Goal: Task Accomplishment & Management: Use online tool/utility

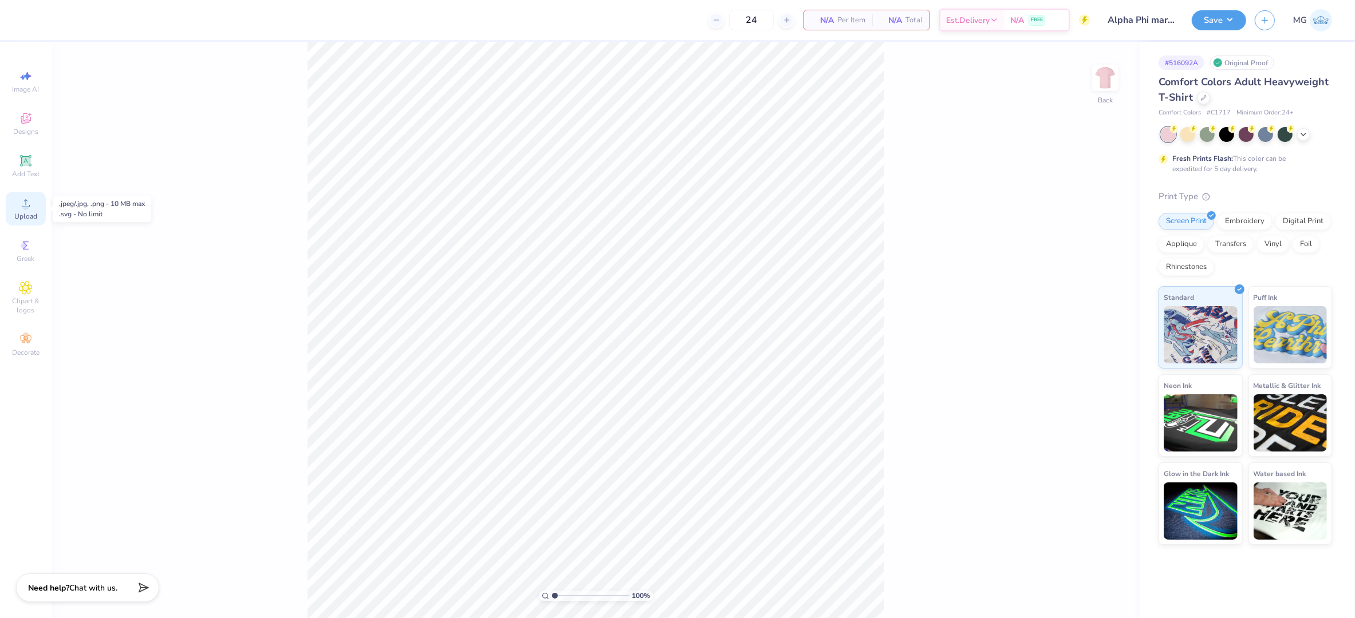
click at [38, 210] on div "Upload" at bounding box center [26, 209] width 40 height 34
click at [1098, 274] on input "14.17" at bounding box center [1097, 277] width 41 height 16
click at [1104, 283] on input "14.17" at bounding box center [1097, 277] width 41 height 16
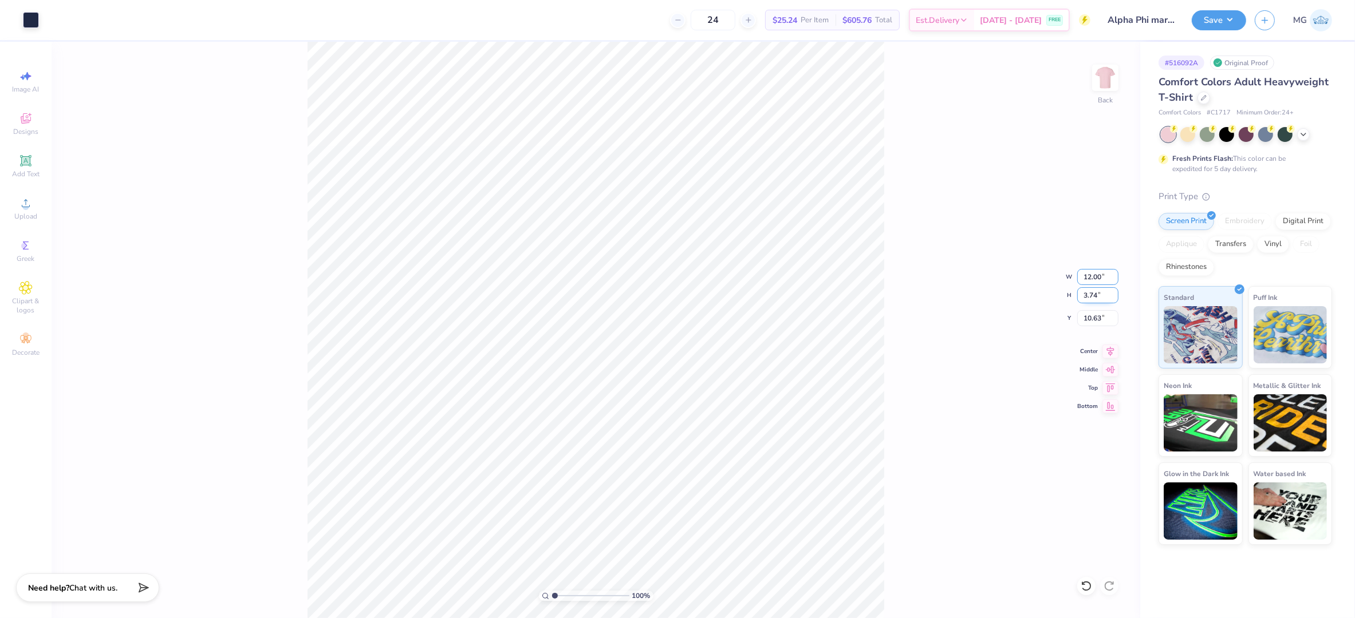
type input "12.00"
type input "3.17"
type input "10.92"
type input "3.00"
click at [904, 222] on div "100 % Back" at bounding box center [596, 330] width 1088 height 577
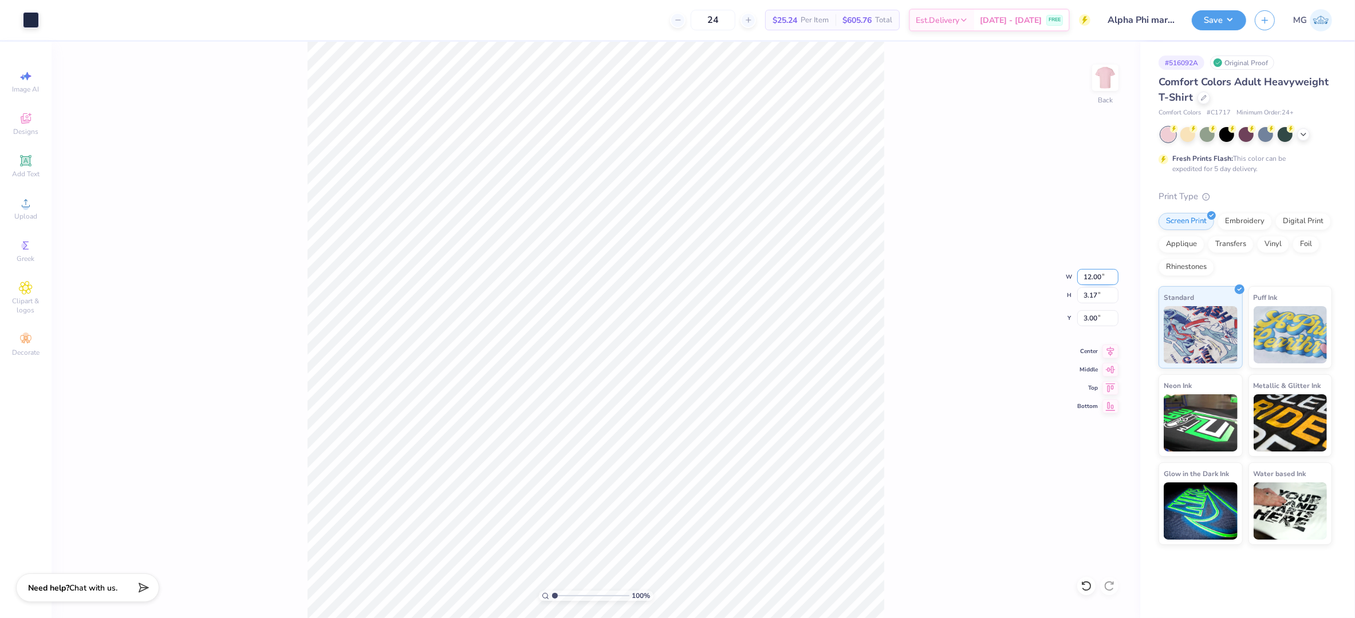
click at [1090, 275] on input "12.00" at bounding box center [1097, 277] width 41 height 16
type input "10.00"
type input "2.64"
type input "3.26"
click at [1096, 322] on input "3.26" at bounding box center [1097, 318] width 41 height 16
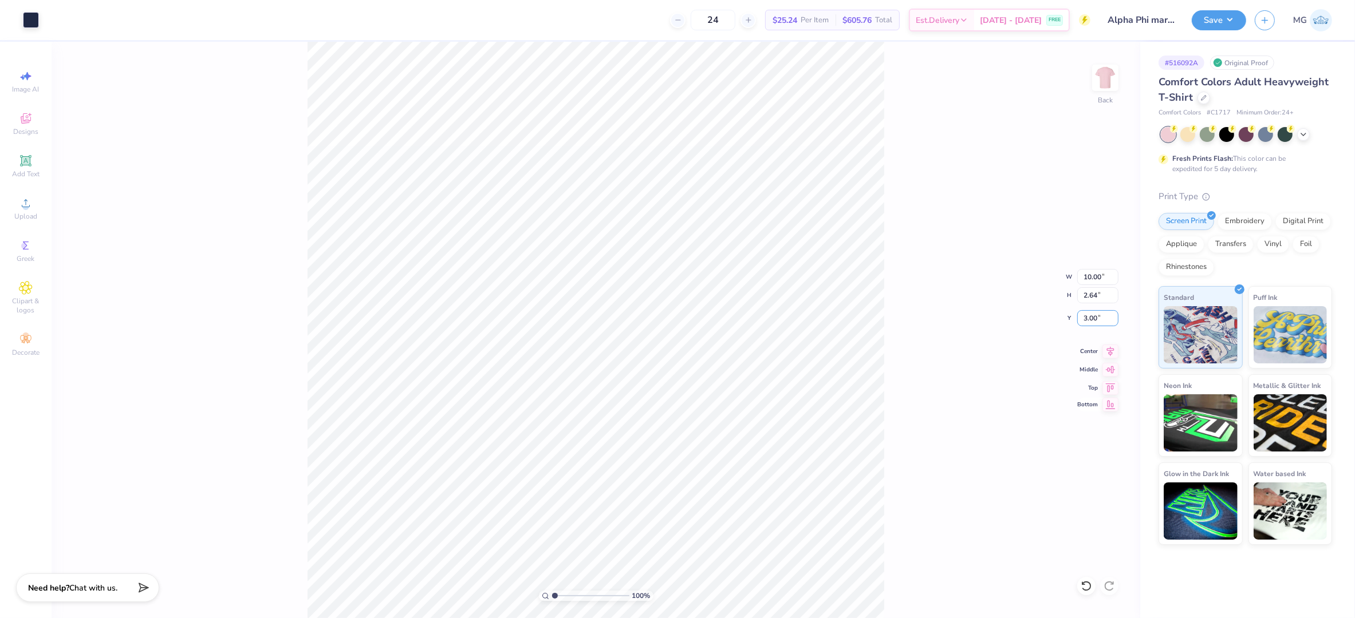
type input "3.00"
click at [898, 314] on div "100 % Back" at bounding box center [596, 330] width 1088 height 577
click at [915, 226] on div "100 % Back W 10.00 10.00 " H 2.64 2.64 " Y 3.00 3.00 " Center Middle Top Bottom" at bounding box center [596, 330] width 1088 height 577
click at [1239, 17] on button "Save" at bounding box center [1218, 19] width 54 height 20
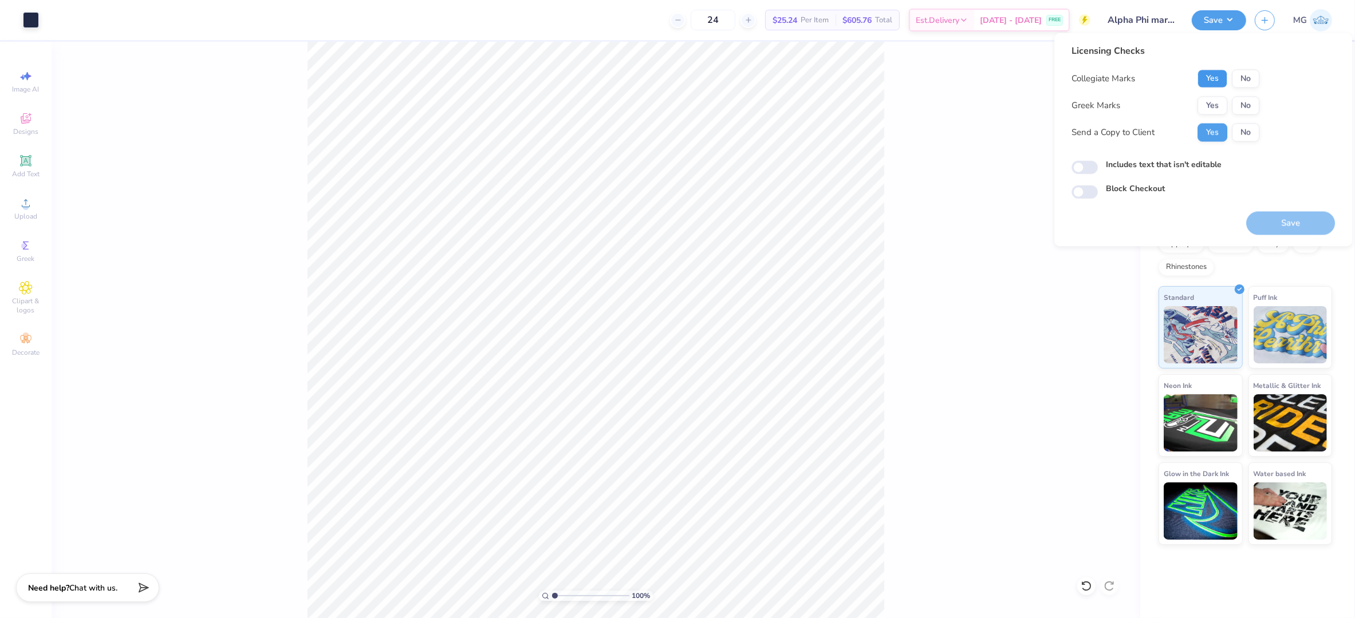
click at [1202, 82] on button "Yes" at bounding box center [1212, 79] width 30 height 18
click at [1245, 106] on button "No" at bounding box center [1245, 106] width 27 height 18
click at [1176, 165] on label "Includes text that isn't editable" at bounding box center [1164, 165] width 116 height 12
click at [1098, 165] on input "Includes text that isn't editable" at bounding box center [1084, 168] width 26 height 14
checkbox input "true"
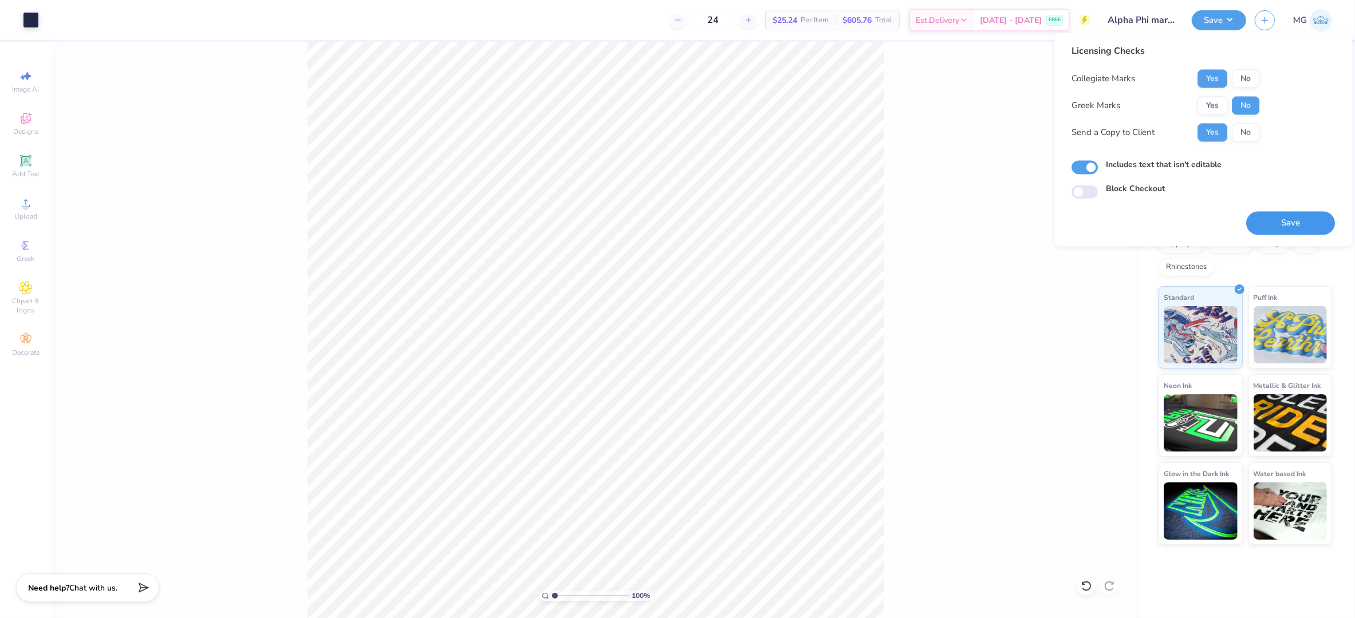
click at [1278, 226] on button "Save" at bounding box center [1290, 223] width 89 height 23
click at [1217, 100] on button "Yes" at bounding box center [1212, 106] width 30 height 18
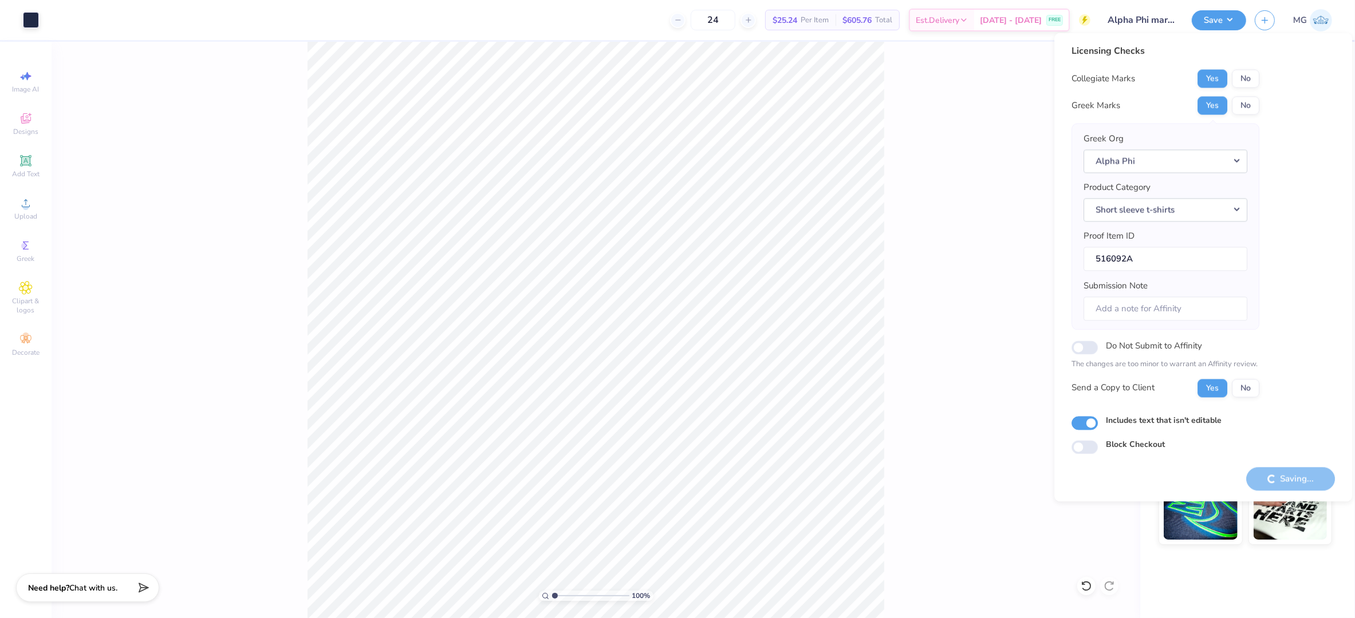
click at [1285, 478] on div "Saving..." at bounding box center [1290, 478] width 89 height 23
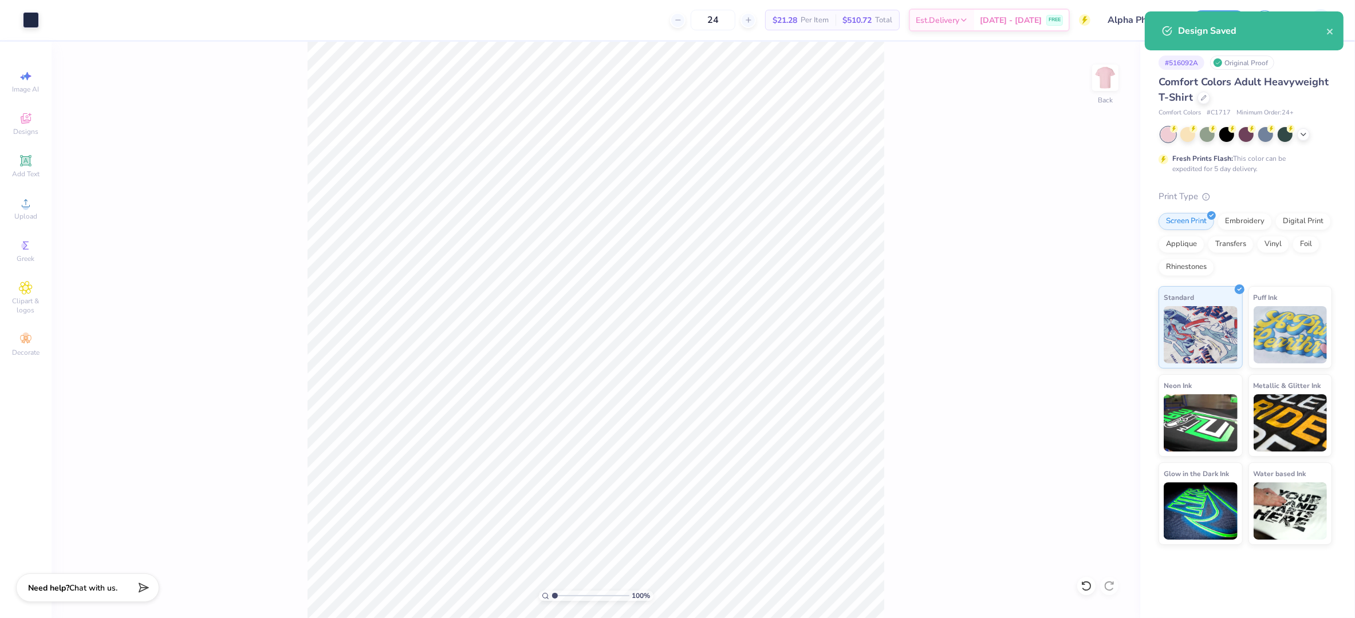
click at [1050, 207] on div "100 % Back" at bounding box center [596, 330] width 1088 height 577
click at [1228, 14] on div "Art colors 24 $21.28 Per Item $510.72 Total Est. Delivery Sep 19 - 22 FREE Desi…" at bounding box center [677, 309] width 1355 height 618
click at [1228, 18] on button "Save" at bounding box center [1218, 19] width 54 height 20
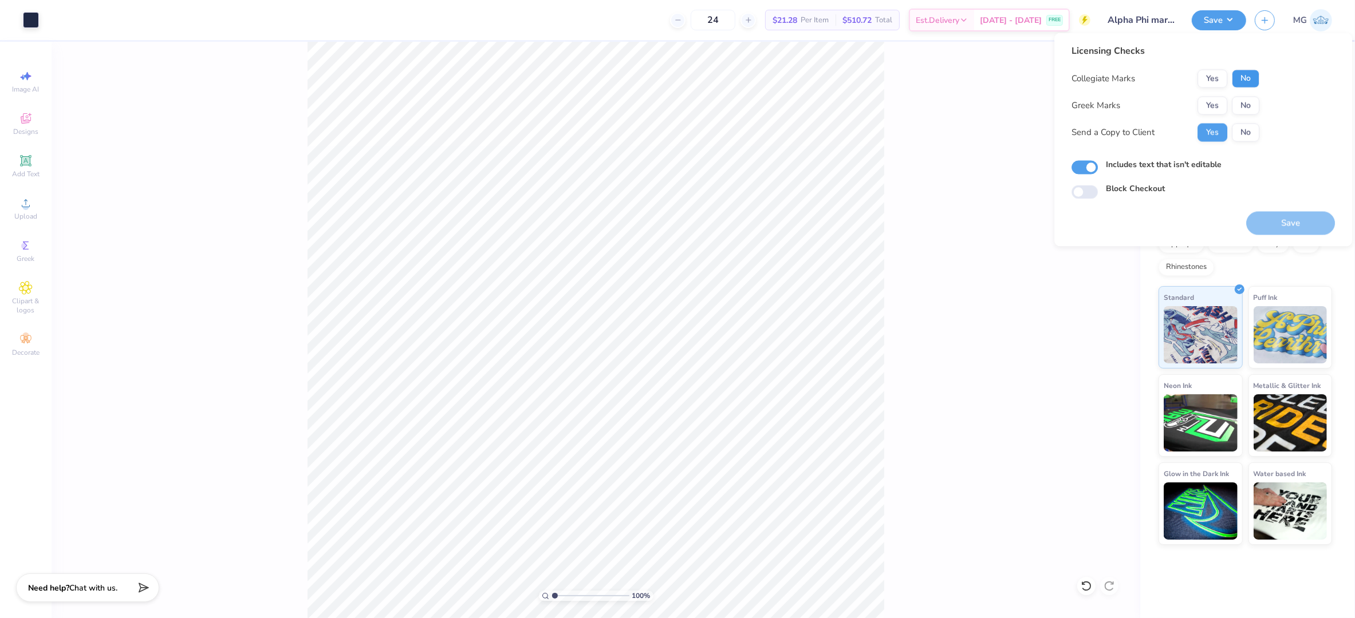
click at [1253, 78] on button "No" at bounding box center [1245, 79] width 27 height 18
click at [1206, 76] on button "Yes" at bounding box center [1212, 79] width 30 height 18
click at [1209, 104] on button "Yes" at bounding box center [1212, 106] width 30 height 18
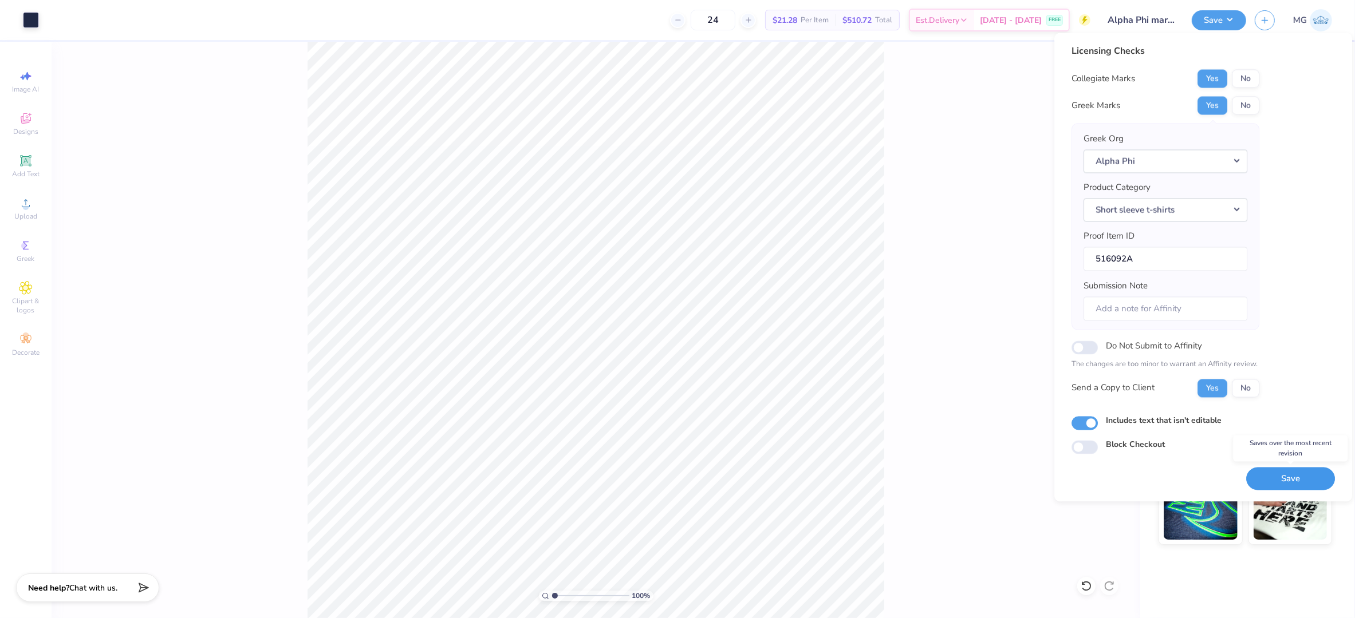
click at [1290, 485] on button "Save" at bounding box center [1290, 478] width 89 height 23
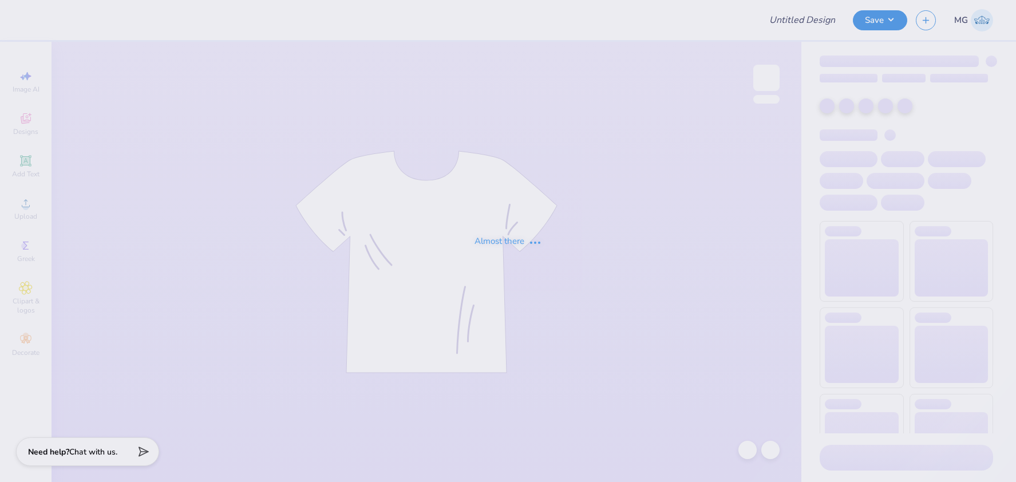
type input "Alpha Phi marketing shirt 1"
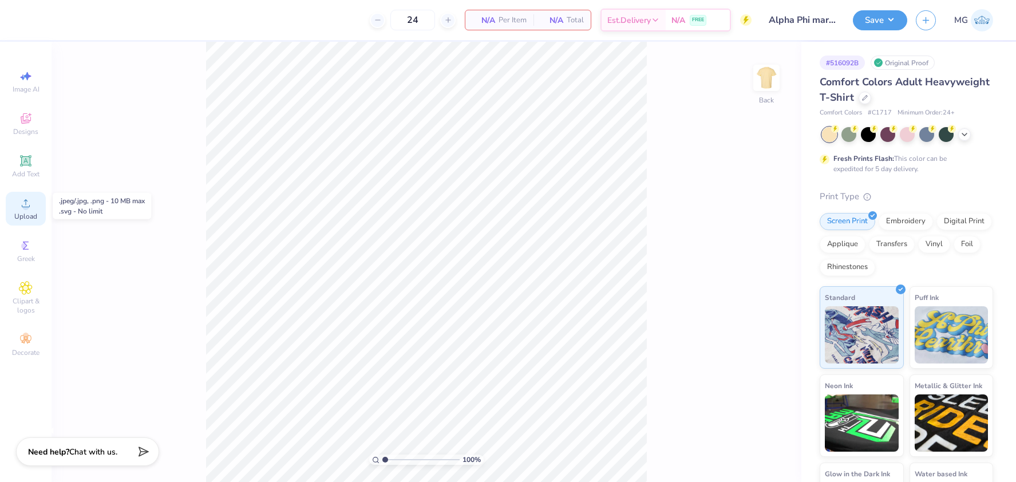
click at [23, 201] on icon at bounding box center [26, 203] width 14 height 14
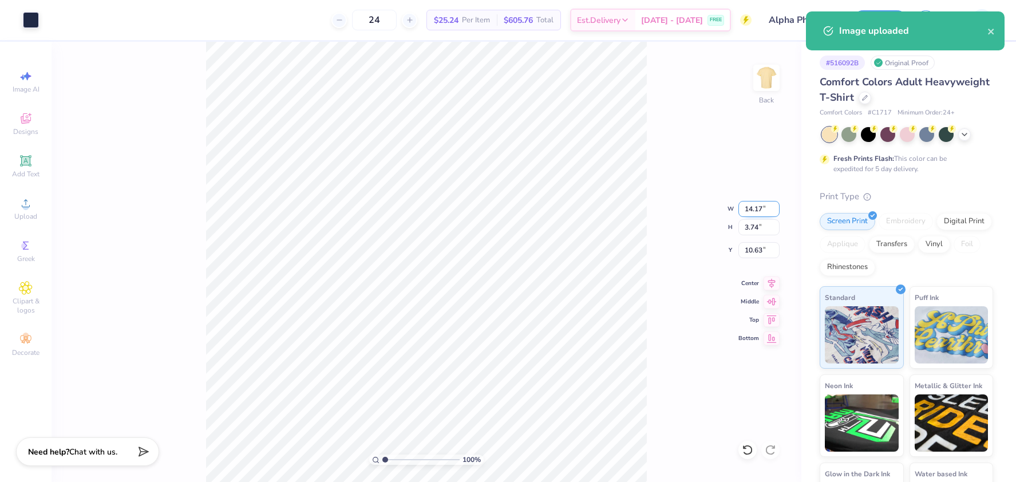
click at [758, 212] on input "14.17" at bounding box center [759, 209] width 41 height 16
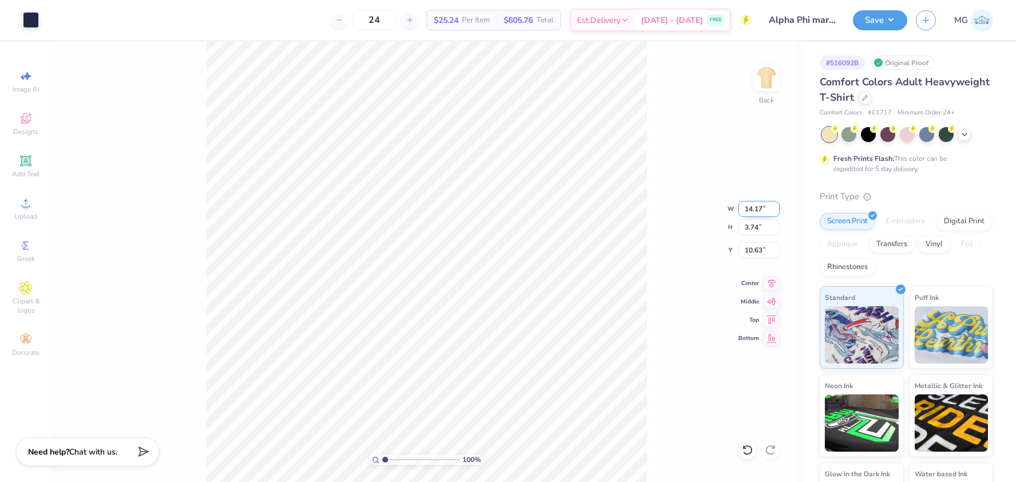
click at [762, 207] on input "14.17" at bounding box center [759, 209] width 41 height 16
type input "10.00"
type input "2.64"
click at [762, 249] on input "11.18" at bounding box center [759, 250] width 41 height 16
type input "1"
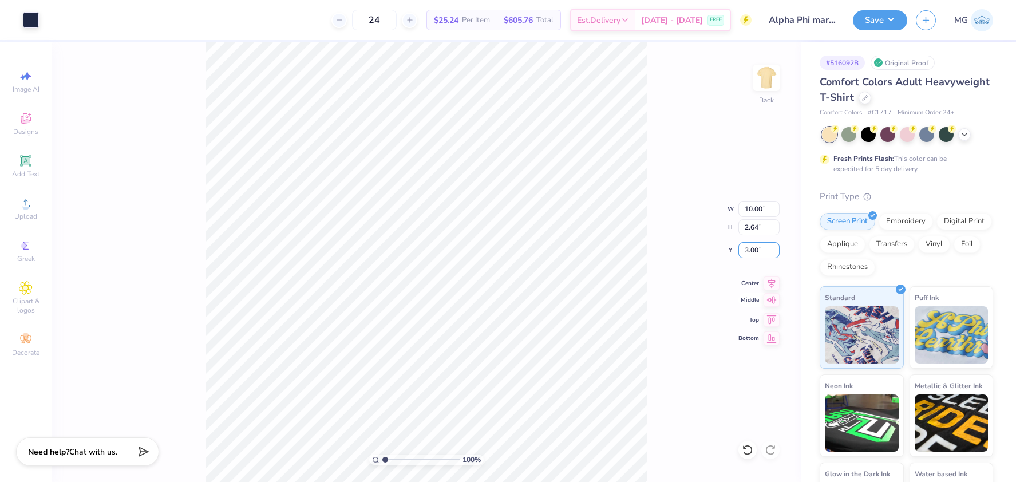
type input "3.00"
click at [769, 285] on icon at bounding box center [772, 282] width 16 height 14
click at [661, 149] on div "100 % Back W 10.00 10.00 " H 2.64 2.64 " Y 3.00 3.00 " Center Middle Top Bottom" at bounding box center [427, 262] width 750 height 440
click at [891, 19] on button "Save" at bounding box center [880, 19] width 54 height 20
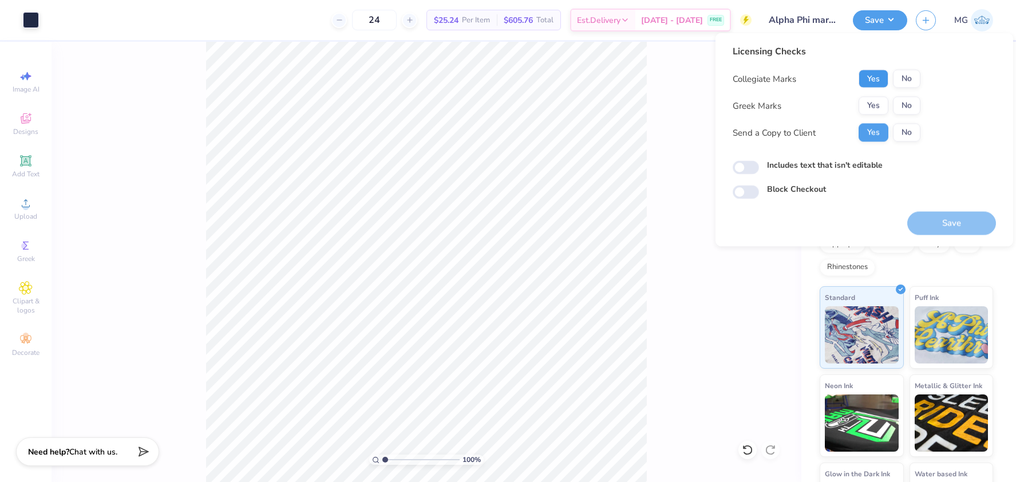
click at [886, 80] on button "Yes" at bounding box center [874, 79] width 30 height 18
click at [882, 102] on button "Yes" at bounding box center [874, 106] width 30 height 18
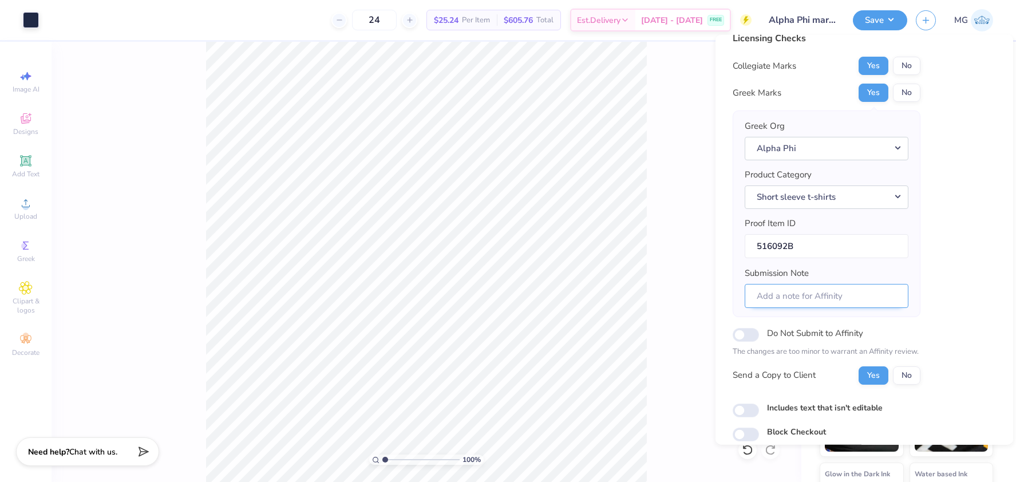
scroll to position [56, 0]
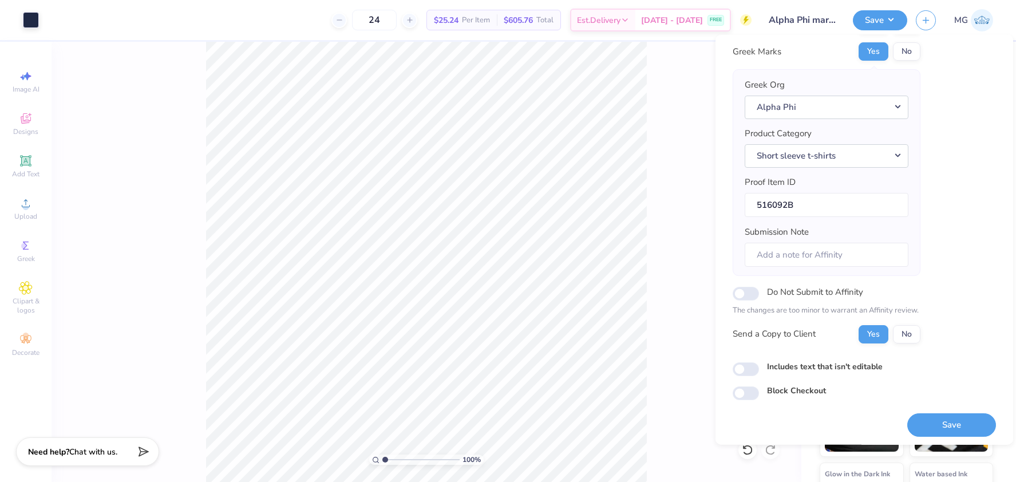
click at [792, 361] on label "Includes text that isn't editable" at bounding box center [825, 366] width 116 height 12
click at [759, 362] on input "Includes text that isn't editable" at bounding box center [746, 369] width 26 height 14
checkbox input "true"
click at [922, 421] on button "Save" at bounding box center [952, 424] width 89 height 23
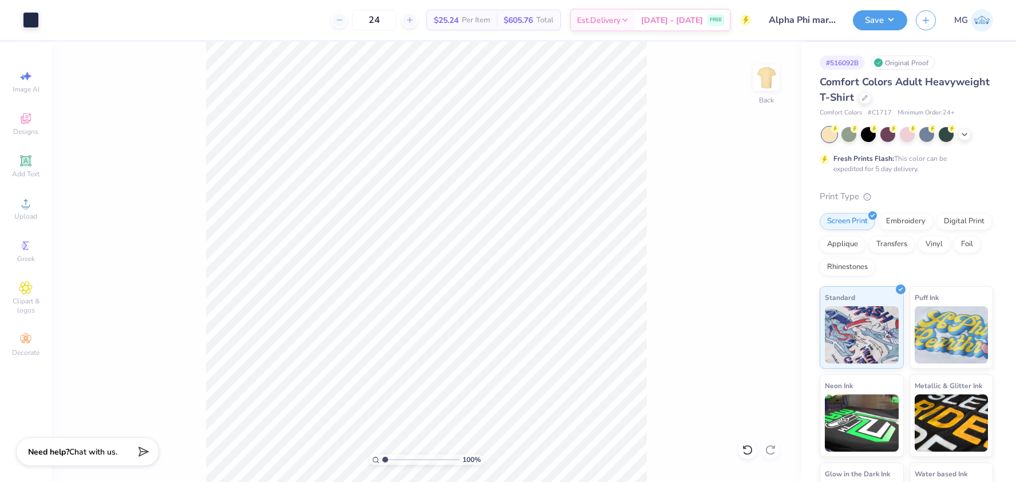
click at [721, 150] on div "100 % Back" at bounding box center [427, 262] width 750 height 440
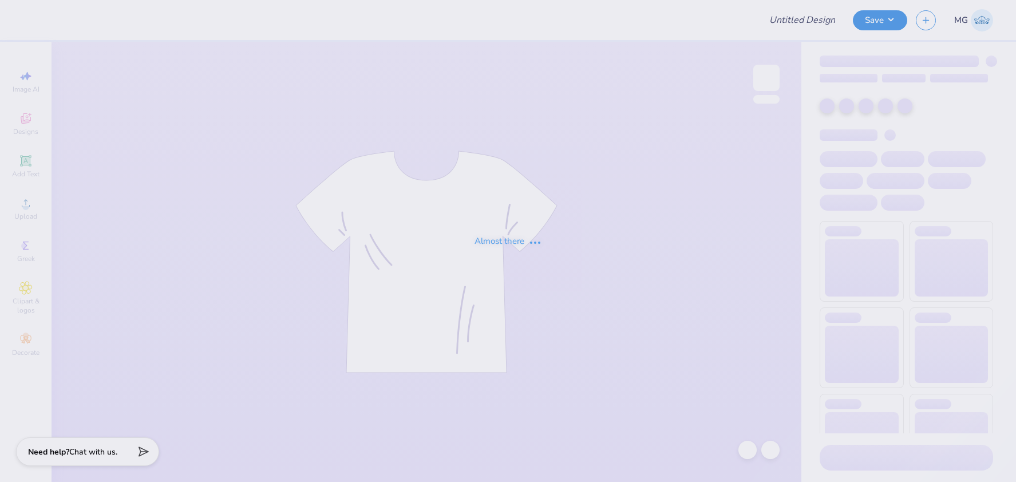
type input "Alpha Phi marketing shirt 1"
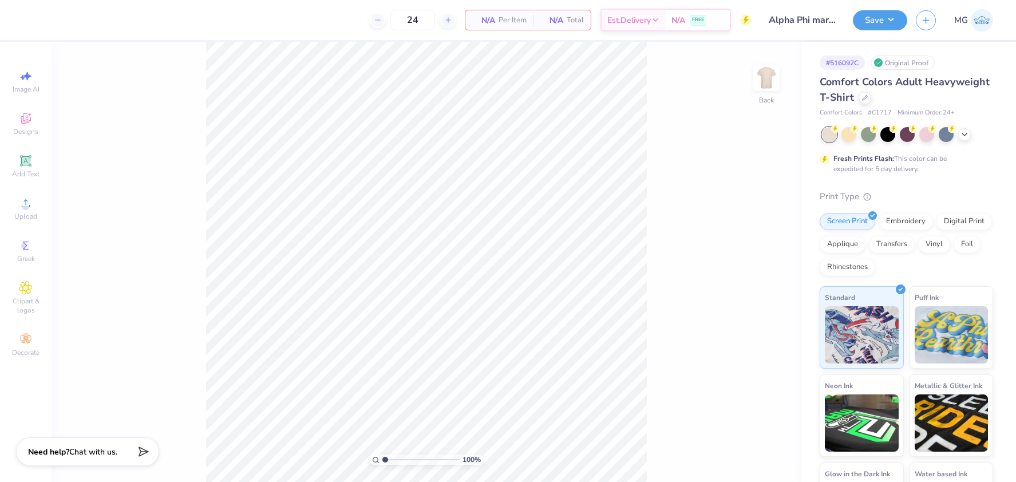
click at [684, 125] on div "100 % Back" at bounding box center [427, 262] width 750 height 440
click at [199, 193] on div "100 % Back" at bounding box center [427, 262] width 750 height 440
click at [21, 205] on icon at bounding box center [26, 203] width 14 height 14
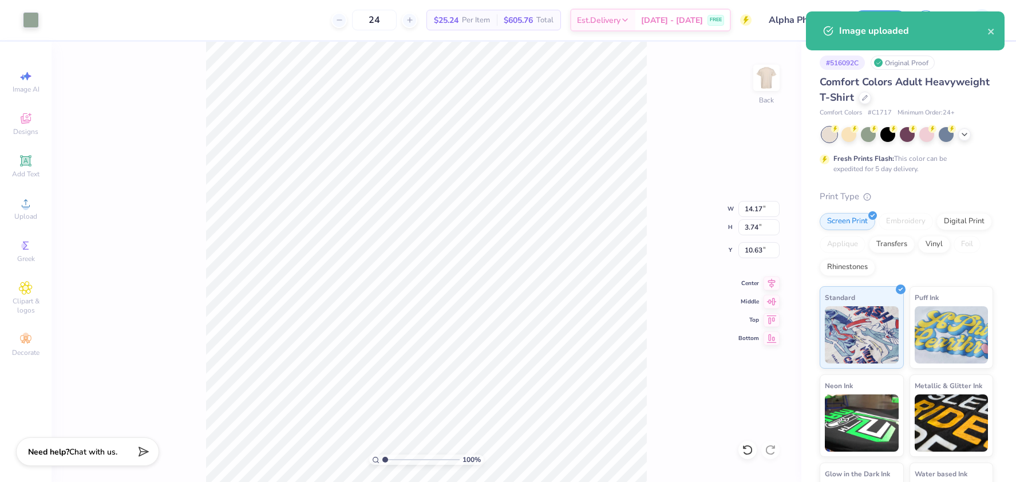
type input "3.84"
click at [764, 207] on input "14.17" at bounding box center [759, 209] width 41 height 16
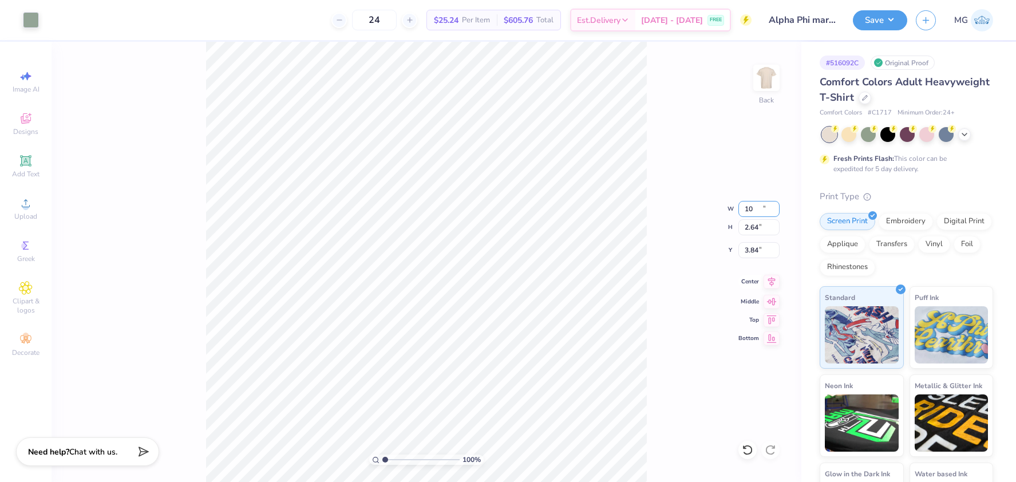
type input "10.00"
type input "2.64"
type input "4.39"
click at [757, 249] on input "4.39" at bounding box center [759, 250] width 41 height 16
type input "4"
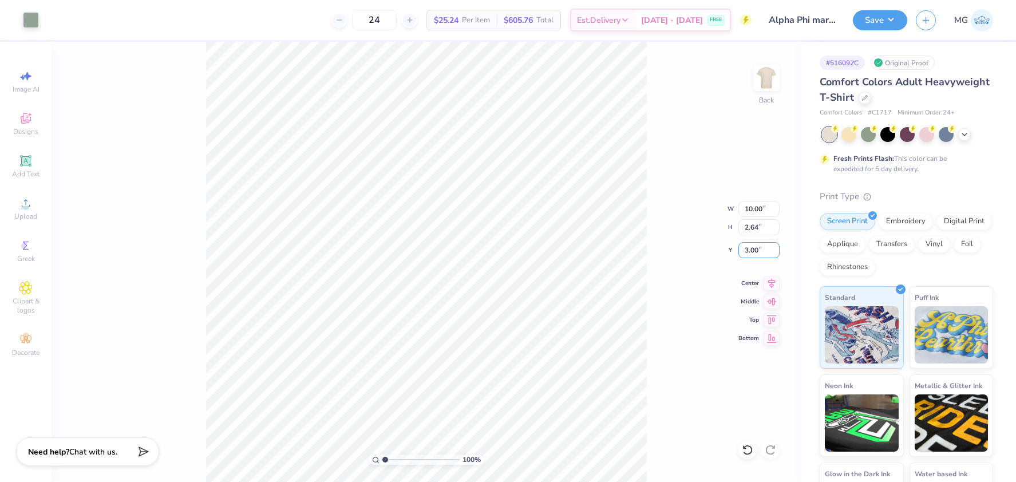
type input "3.00"
click at [695, 309] on div "100 % Back" at bounding box center [427, 262] width 750 height 440
click at [771, 285] on icon at bounding box center [771, 282] width 7 height 10
click at [656, 180] on div "100 % Back W 10.00 10.00 " H 2.64 2.64 " Y 3.00 3.00 " Center Middle Top Bottom" at bounding box center [427, 262] width 750 height 440
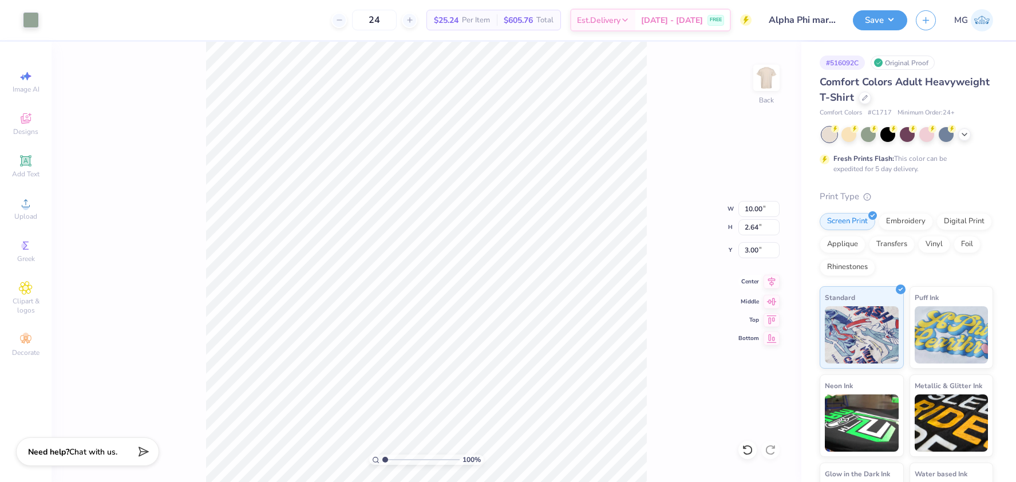
click at [770, 281] on icon at bounding box center [772, 282] width 16 height 14
click at [649, 124] on div "100 % Back W 10.00 10.00 " H 2.64 2.64 " Y 3.00 3.00 " Center Middle Top Bottom" at bounding box center [427, 262] width 750 height 440
click at [661, 61] on div "100 % Back" at bounding box center [427, 262] width 750 height 440
click at [894, 18] on button "Save" at bounding box center [880, 19] width 54 height 20
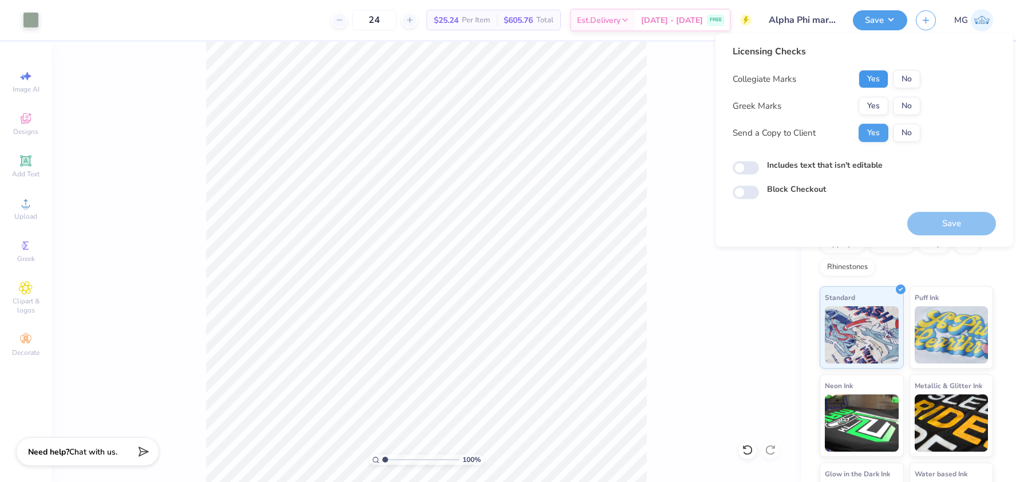
click at [869, 78] on button "Yes" at bounding box center [874, 79] width 30 height 18
click at [871, 98] on button "Yes" at bounding box center [874, 106] width 30 height 18
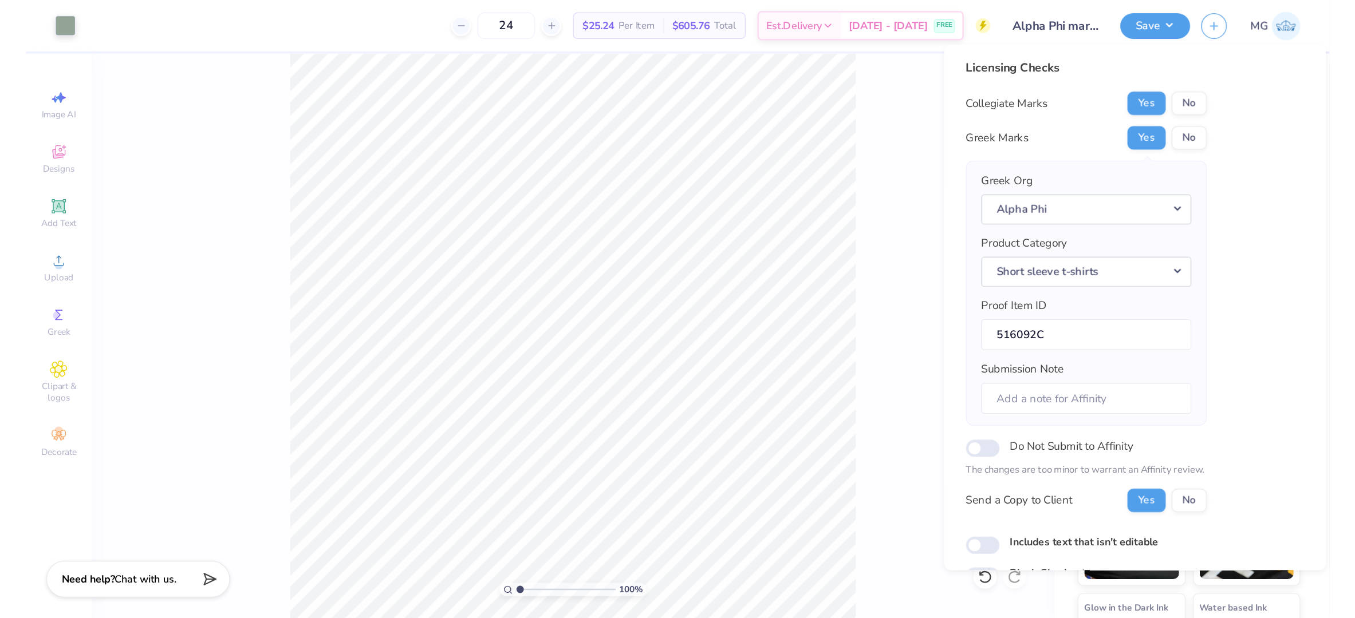
scroll to position [56, 0]
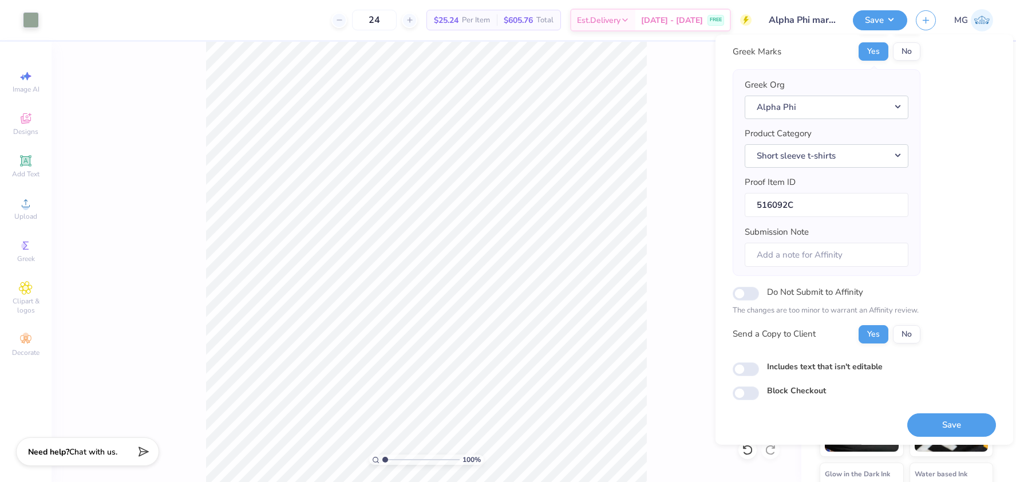
click at [790, 361] on label "Includes text that isn't editable" at bounding box center [825, 366] width 116 height 12
click at [759, 362] on input "Includes text that isn't editable" at bounding box center [746, 369] width 26 height 14
checkbox input "true"
click at [933, 418] on button "Save" at bounding box center [952, 424] width 89 height 23
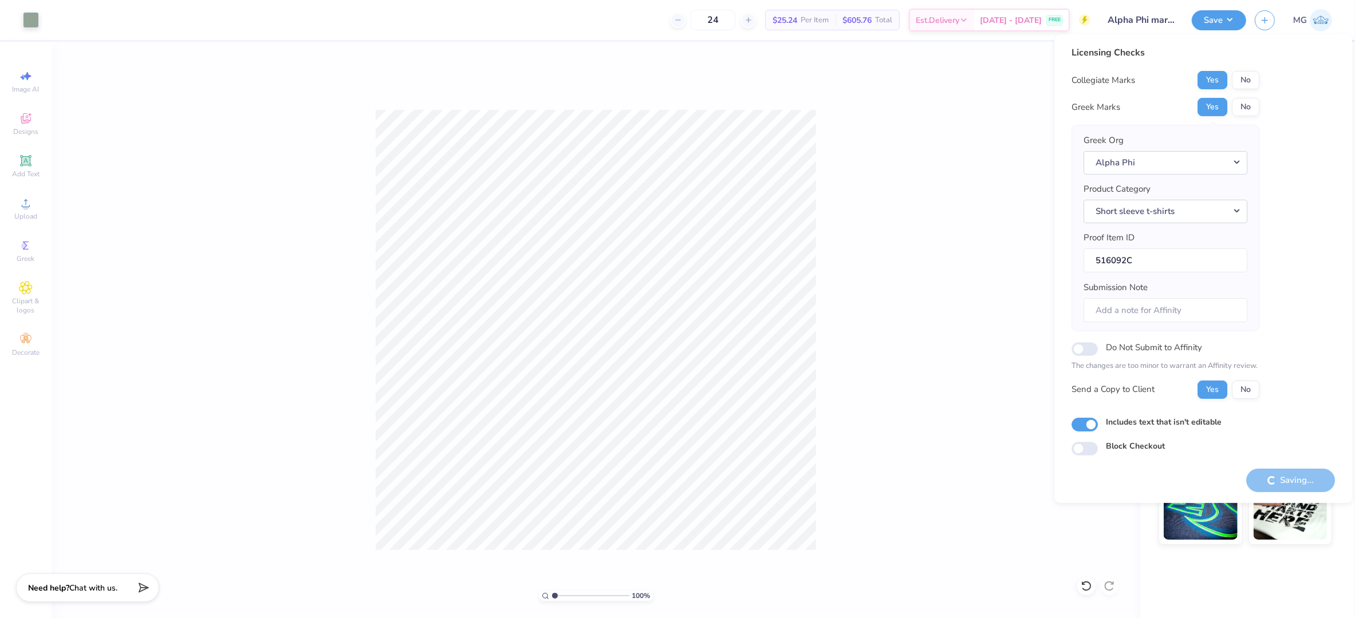
scroll to position [0, 0]
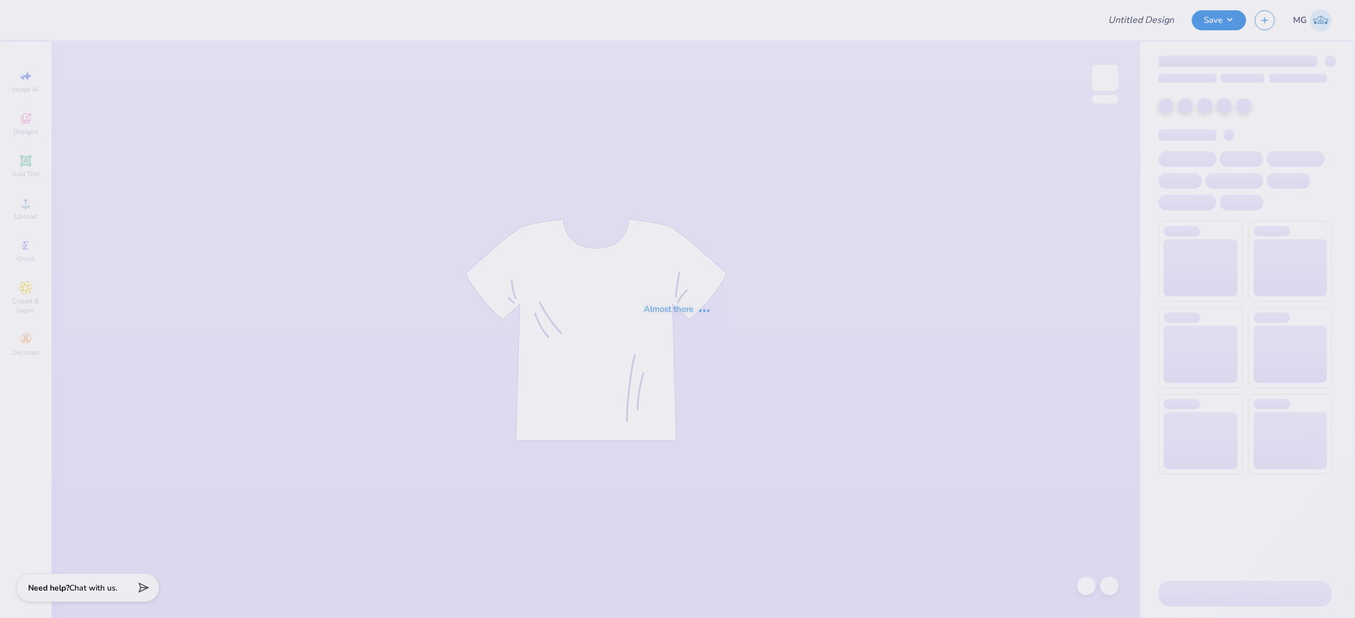
type input "Alpha Phi marketing shirt 1"
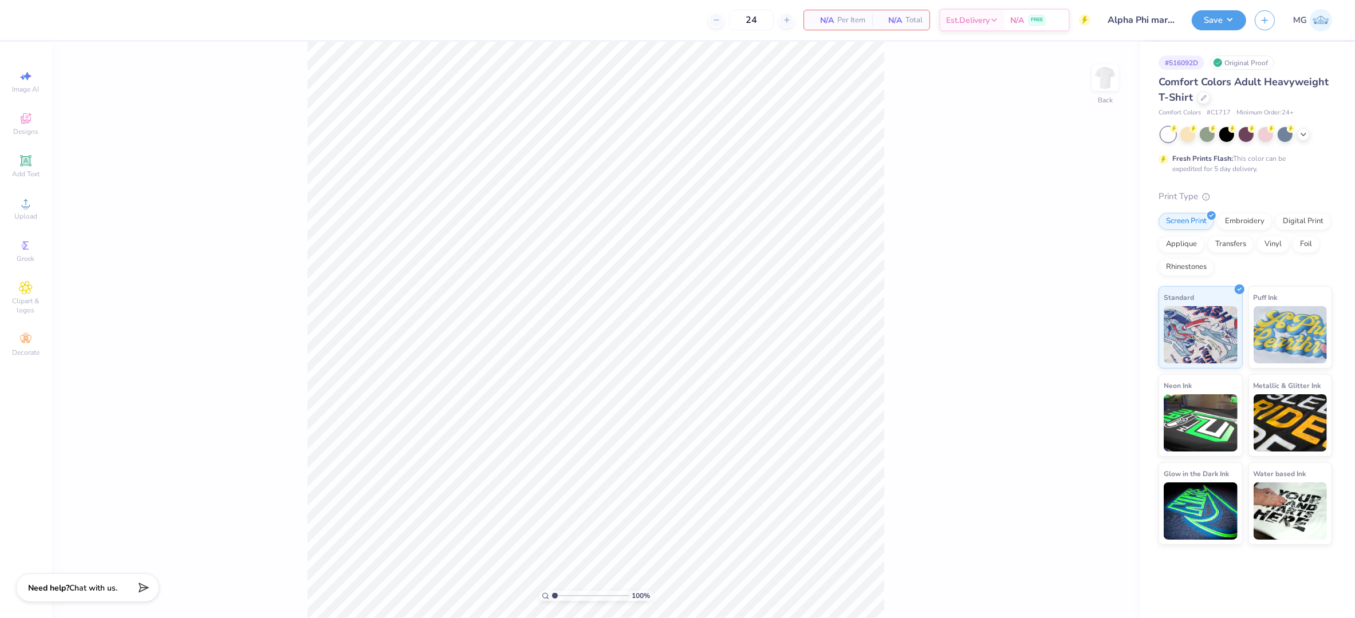
click at [281, 350] on div "100 % Back" at bounding box center [596, 330] width 1088 height 577
click at [23, 216] on span "Upload" at bounding box center [25, 216] width 23 height 9
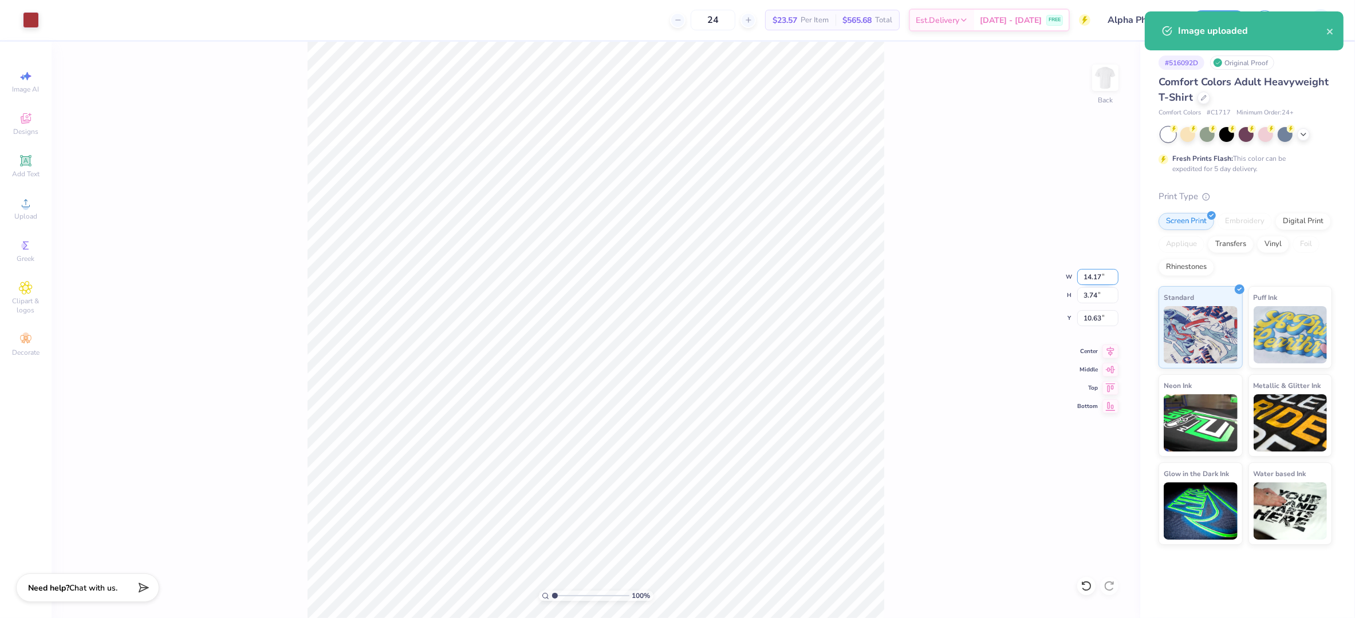
click at [1099, 278] on input "14.17" at bounding box center [1097, 277] width 41 height 16
type input "10.00"
type input "2.64"
type input "11.18"
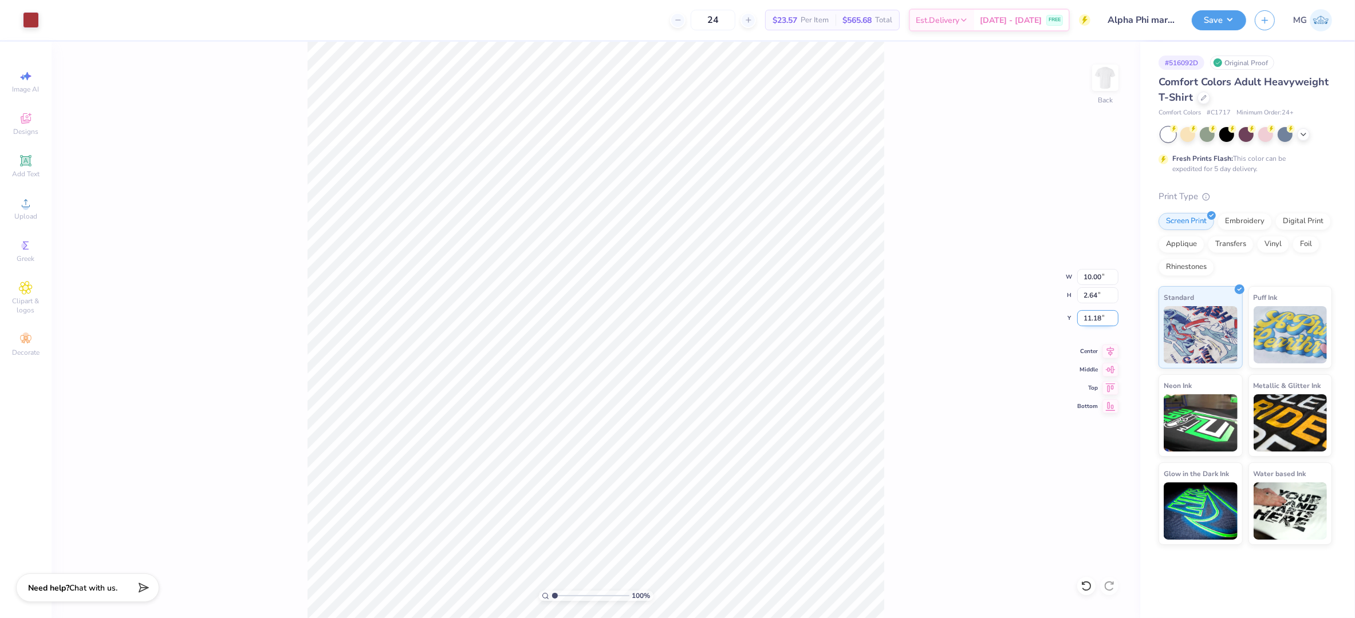
click at [1102, 318] on input "11.18" at bounding box center [1097, 318] width 41 height 16
type input "1"
type input "3.00"
click at [1106, 351] on icon at bounding box center [1110, 350] width 16 height 14
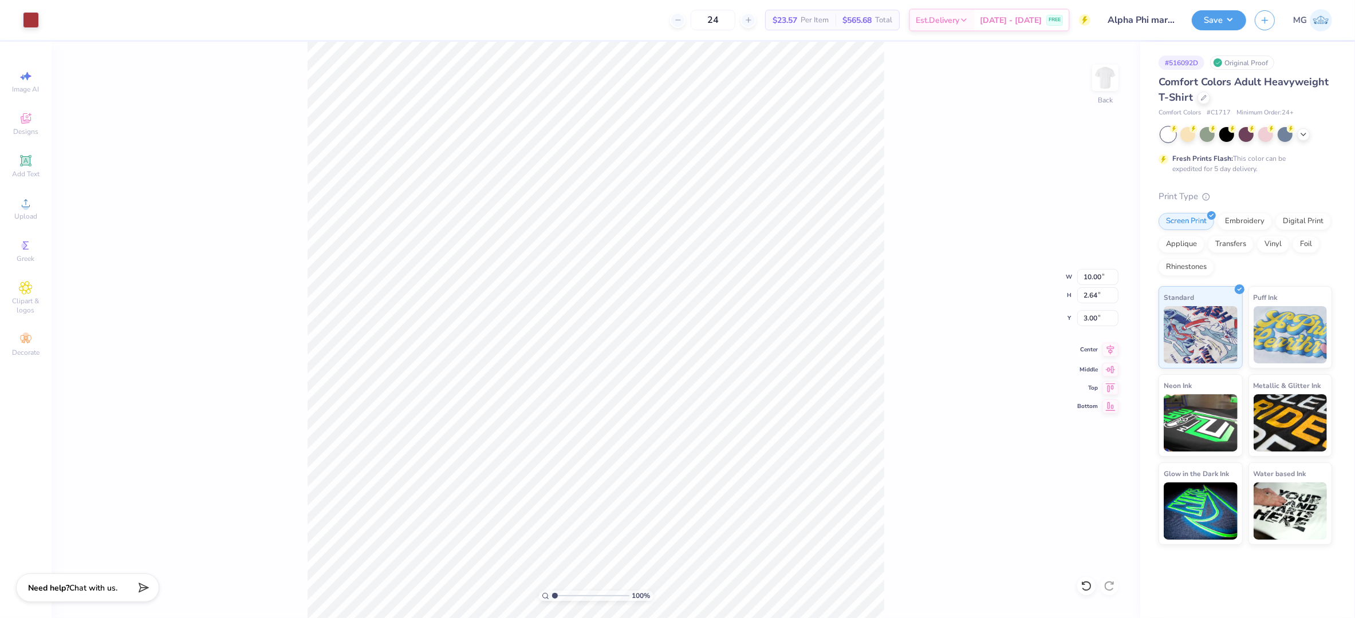
click at [1110, 353] on icon at bounding box center [1110, 350] width 7 height 10
click at [1228, 24] on button "Save" at bounding box center [1218, 19] width 54 height 20
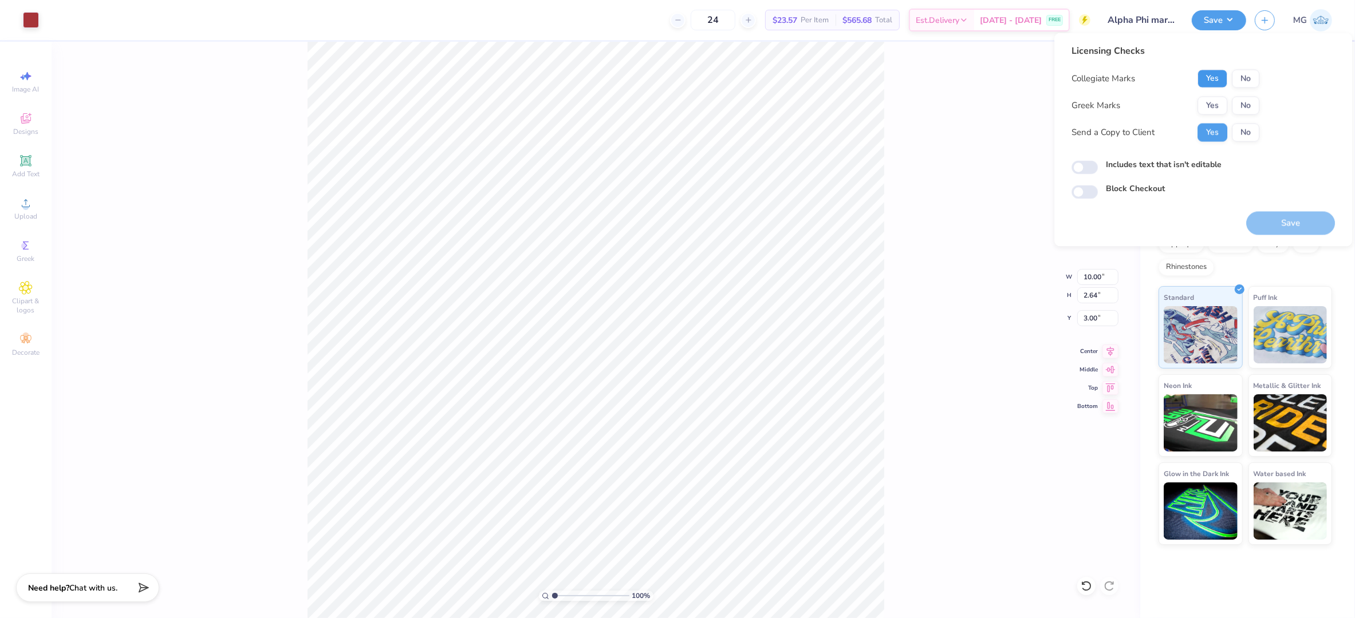
click at [1212, 81] on button "Yes" at bounding box center [1212, 79] width 30 height 18
click at [1212, 107] on button "Yes" at bounding box center [1212, 106] width 30 height 18
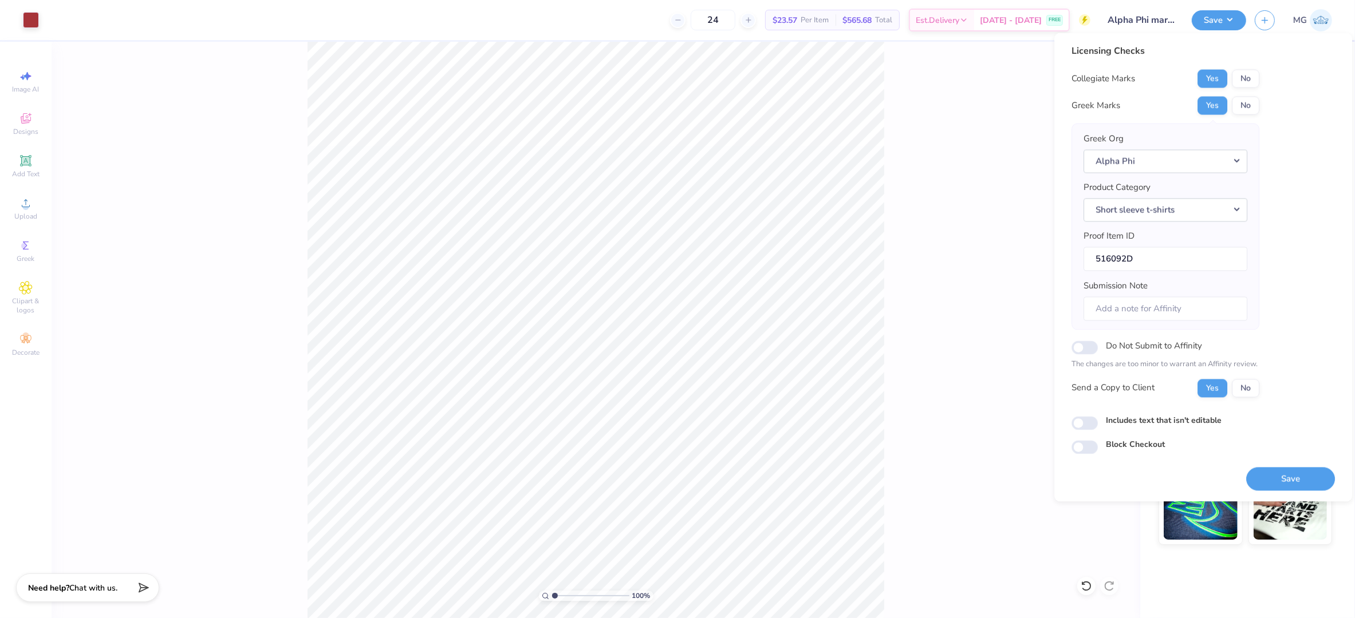
click at [1157, 422] on label "Includes text that isn't editable" at bounding box center [1164, 421] width 116 height 12
click at [1098, 422] on input "Includes text that isn't editable" at bounding box center [1084, 423] width 26 height 14
checkbox input "true"
click at [1295, 489] on button "Save" at bounding box center [1290, 478] width 89 height 23
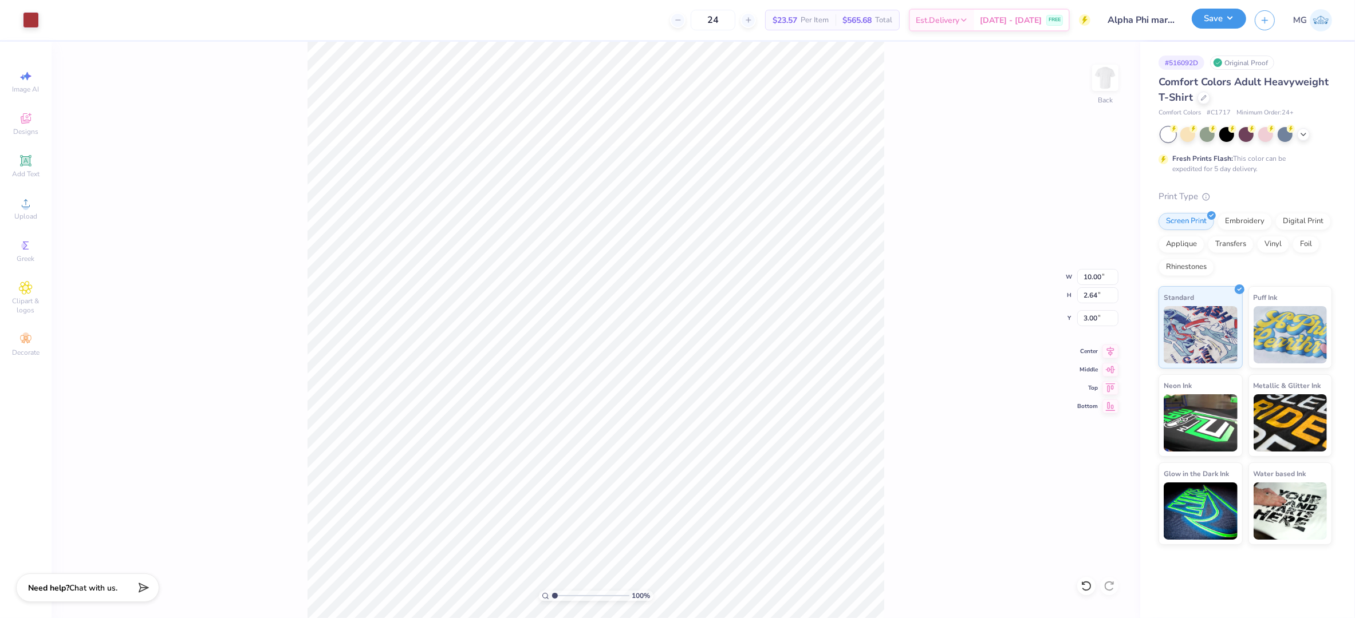
click at [1236, 21] on button "Save" at bounding box center [1218, 19] width 54 height 20
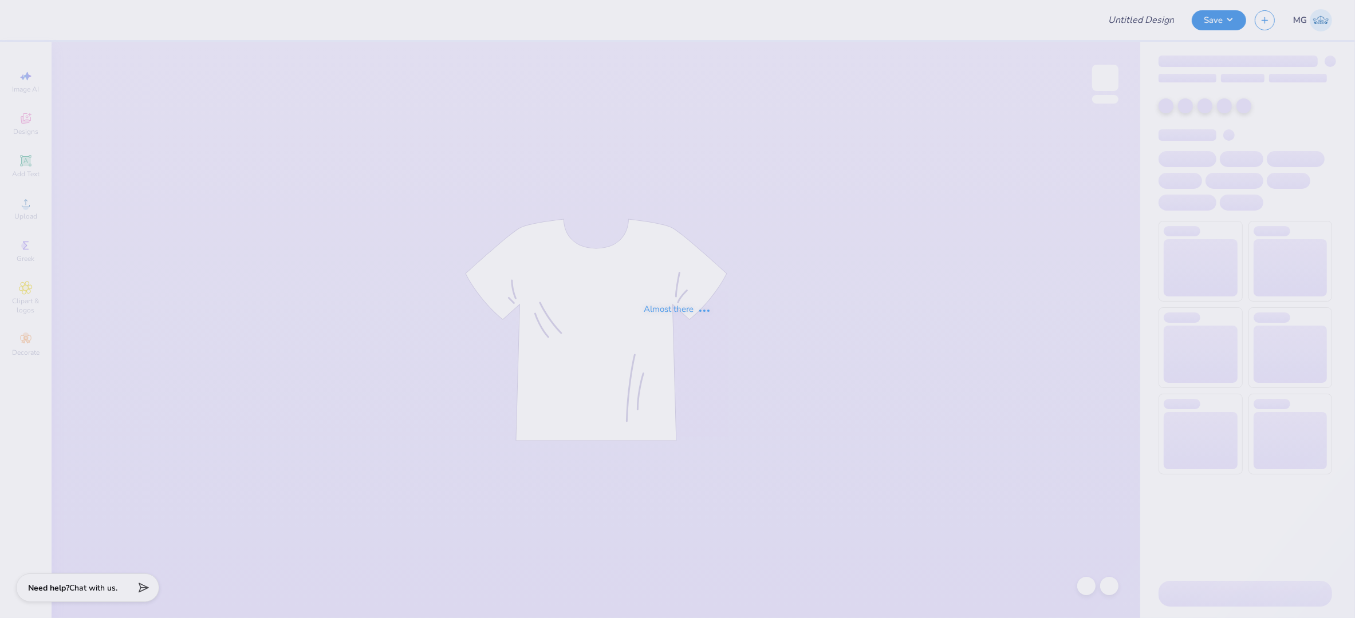
type input "[PERSON_NAME] : [GEOGRAPHIC_DATA][US_STATE]"
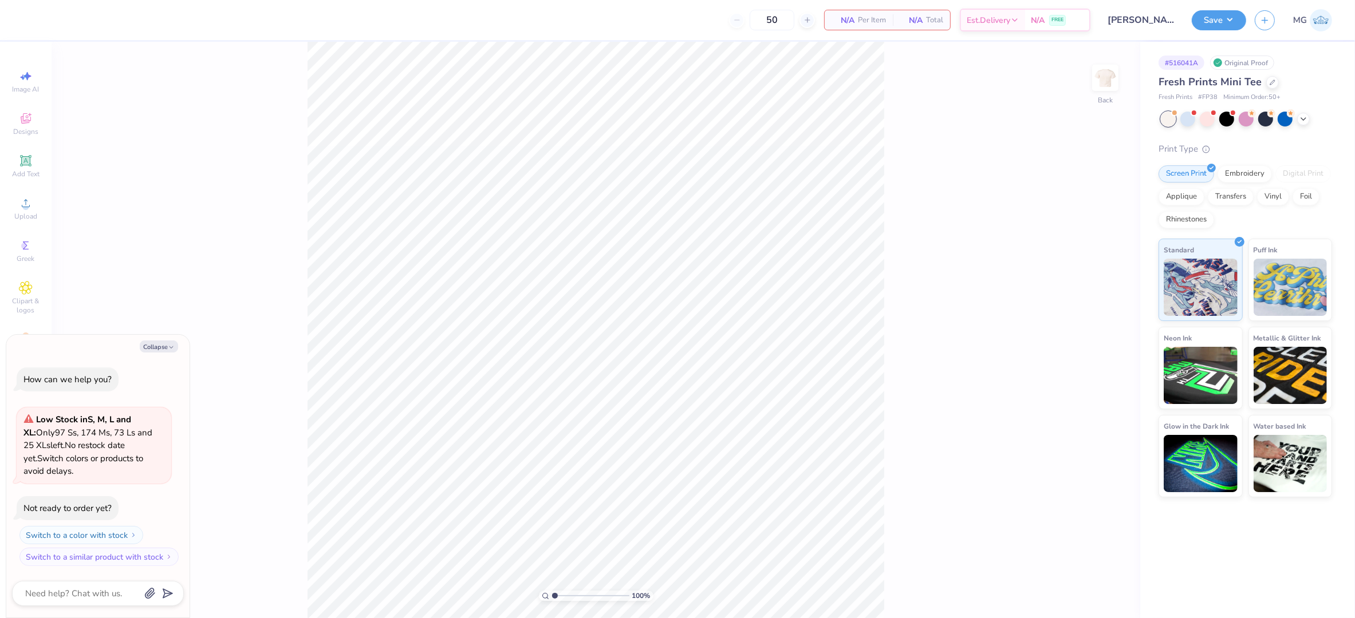
type textarea "x"
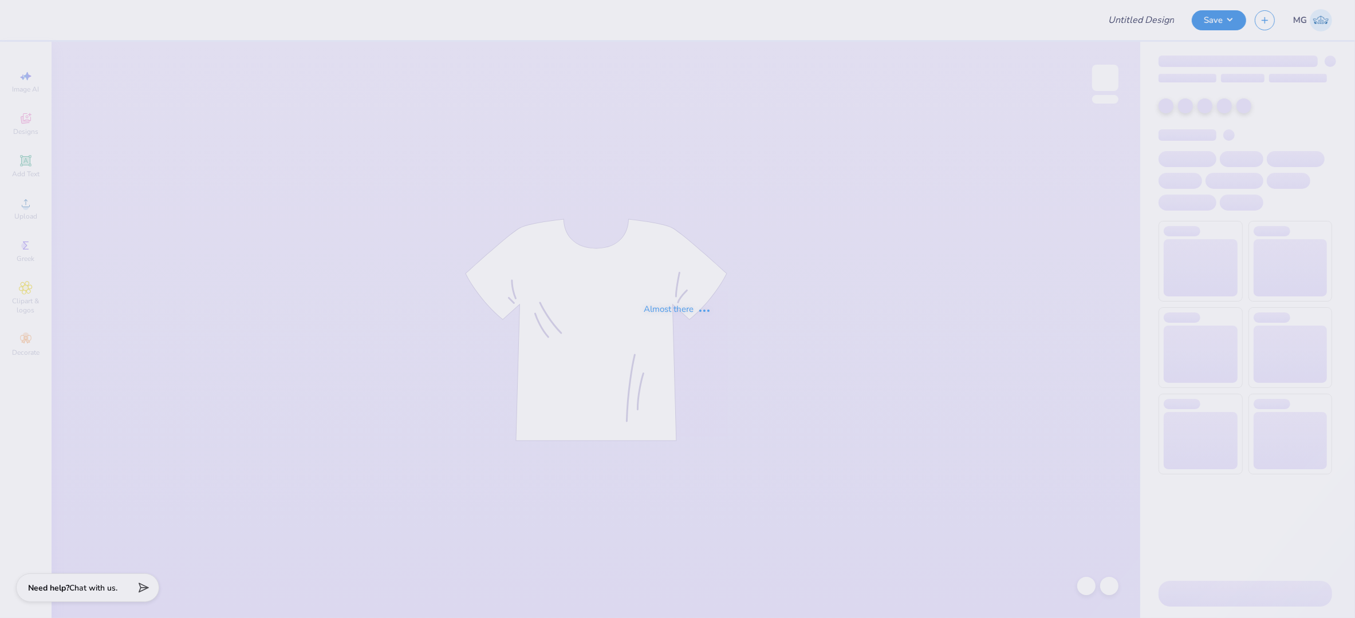
type input "DG Laf Anchor bowl"
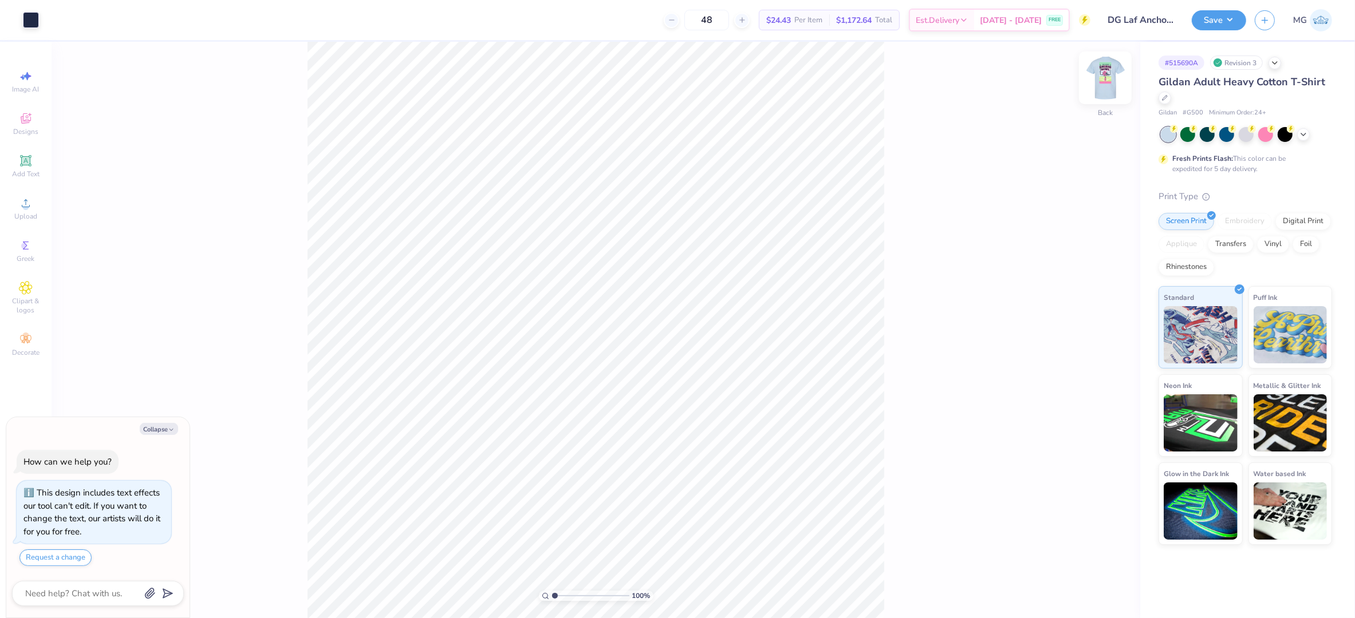
click at [1104, 84] on img at bounding box center [1105, 78] width 46 height 46
type textarea "x"
click at [906, 238] on div "100 % Front" at bounding box center [596, 330] width 1088 height 577
